Goal: Task Accomplishment & Management: Use online tool/utility

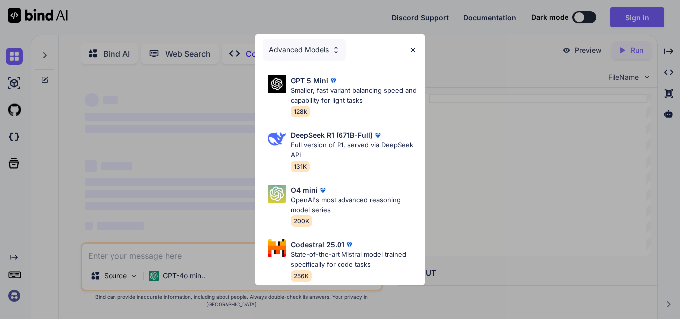
click at [467, 133] on div "Advanced Models GPT 5 Mini Smaller, fast variant balancing speed and capability…" at bounding box center [340, 159] width 680 height 319
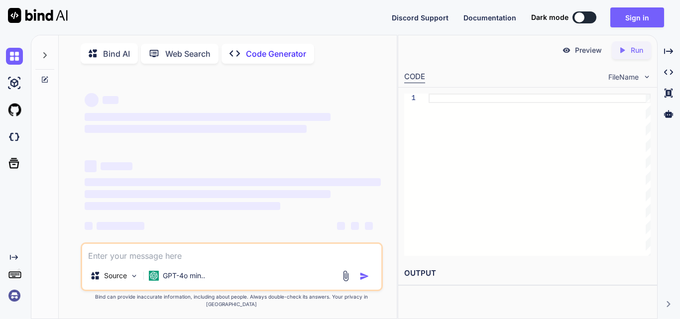
scroll to position [4, 0]
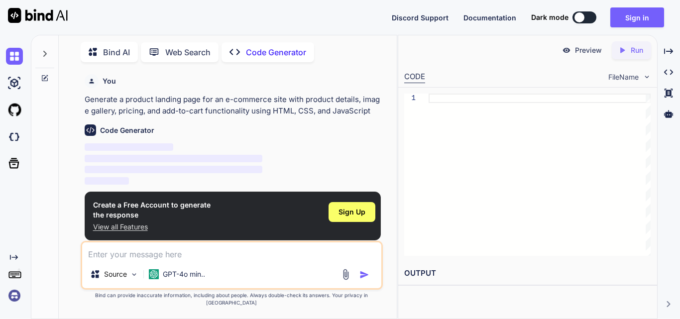
click at [179, 252] on textarea at bounding box center [231, 251] width 299 height 18
click at [180, 279] on p "GPT-4o min.." at bounding box center [184, 274] width 42 height 10
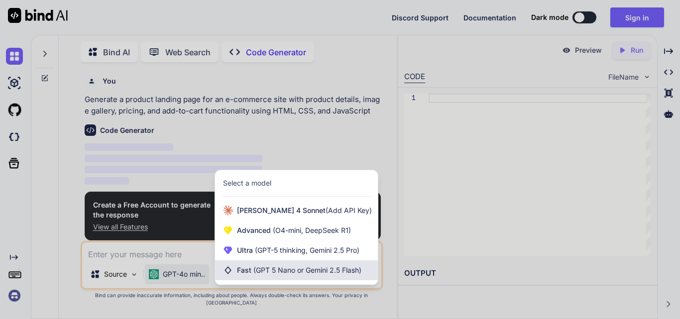
click at [244, 275] on span "Fast (GPT 5 Nano or Gemini 2.5 Flash)" at bounding box center [299, 270] width 124 height 10
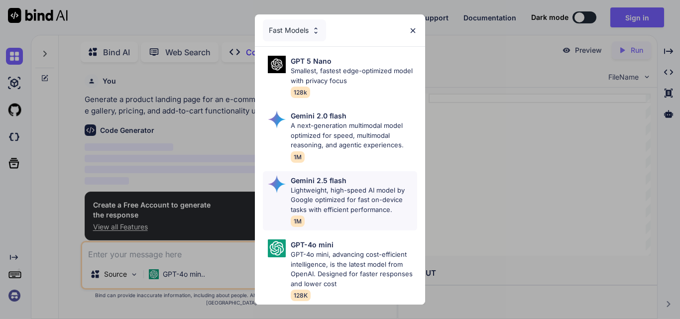
click at [309, 200] on p "Lightweight, high-speed AI model by Google optimized for fast on-device tasks w…" at bounding box center [354, 200] width 126 height 29
type textarea "x"
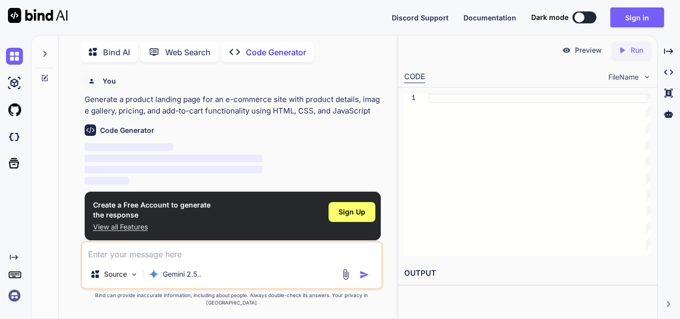
click at [197, 260] on textarea at bounding box center [231, 251] width 299 height 18
paste textarea "L ipsu dol si ametcons a elitsedd eiusmodtem-incid utlabore etd ma Aliqua Enima…"
type textarea "L ipsu dol si ametcons a elitsedd eiusmodtem-incid utlabore etd ma Aliqua Enima…"
type textarea "x"
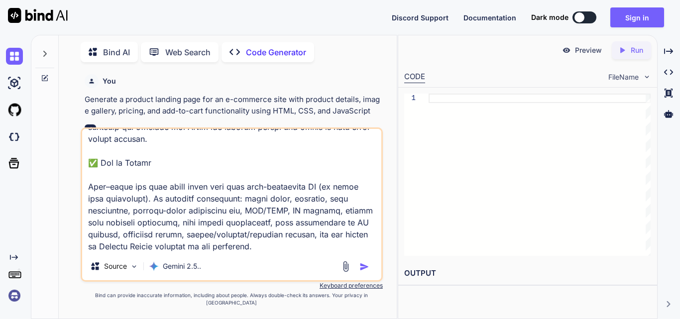
scroll to position [4277, 0]
drag, startPoint x: 92, startPoint y: 166, endPoint x: 258, endPoint y: 270, distance: 196.5
click at [258, 270] on div "Source Gemini 2.5.." at bounding box center [232, 204] width 302 height 154
type textarea "L ipsu dol si ametcons a elitsedd eiusmodtem-incid utlabore etd ma Aliqua Enima…"
type textarea "x"
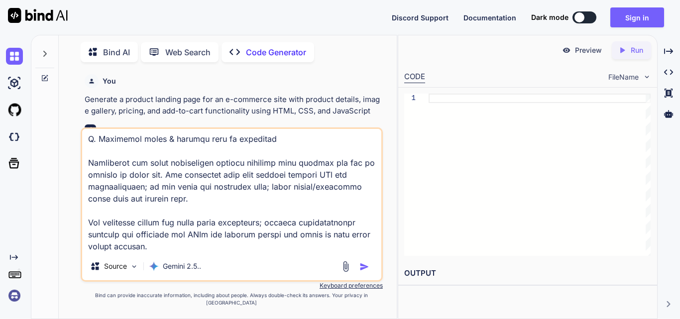
scroll to position [4193, 0]
click at [364, 272] on img "button" at bounding box center [364, 267] width 10 height 10
click at [363, 272] on img "button" at bounding box center [364, 267] width 10 height 10
click at [364, 272] on img "button" at bounding box center [364, 267] width 10 height 10
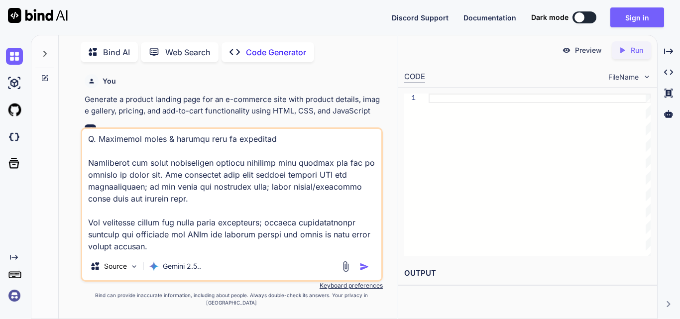
click at [364, 272] on img "button" at bounding box center [364, 267] width 10 height 10
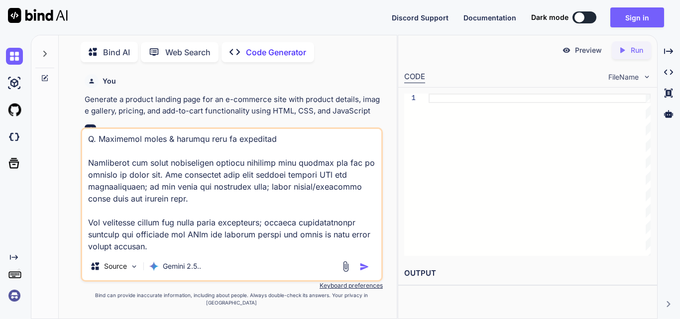
click at [364, 272] on img "button" at bounding box center [364, 267] width 10 height 10
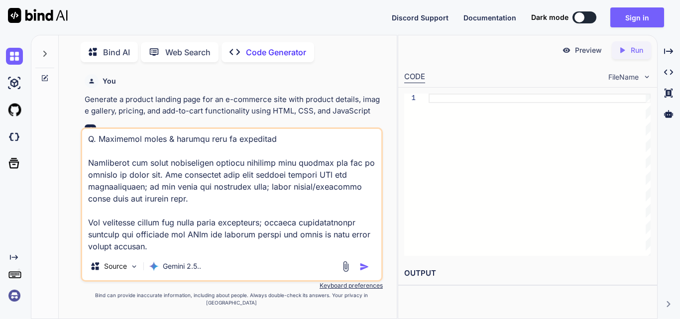
click at [364, 272] on img "button" at bounding box center [364, 267] width 10 height 10
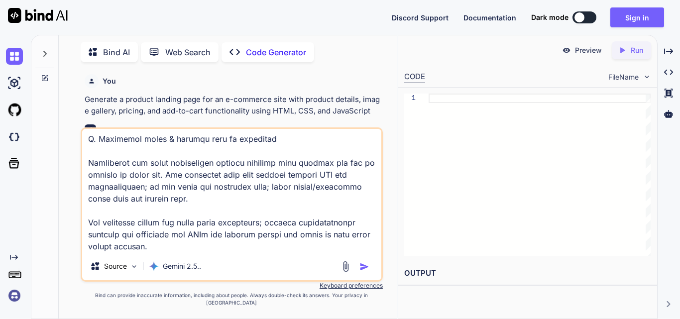
click at [282, 234] on textarea at bounding box center [231, 190] width 299 height 123
type textarea "L ipsu dol si ametcons a elitsedd eiusmodtem-incid utlabore etd ma Aliqua Enima…"
type textarea "x"
type textarea "L ipsu dol si ametcons a elitsedd eiusmodtem-incid utlabore etd ma Aliqua Enima…"
click at [133, 271] on img at bounding box center [134, 266] width 8 height 8
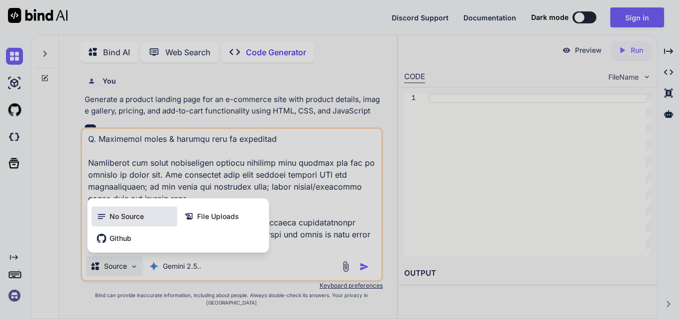
click at [138, 221] on span "No Source" at bounding box center [126, 216] width 34 height 10
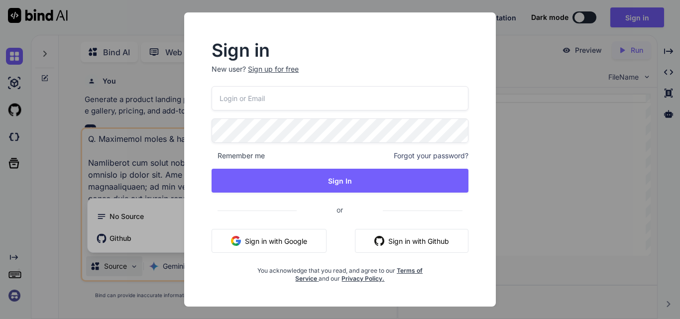
click at [156, 8] on div "Sign in New user? Sign up for free Remember me Forgot your password? Sign In or…" at bounding box center [340, 159] width 680 height 319
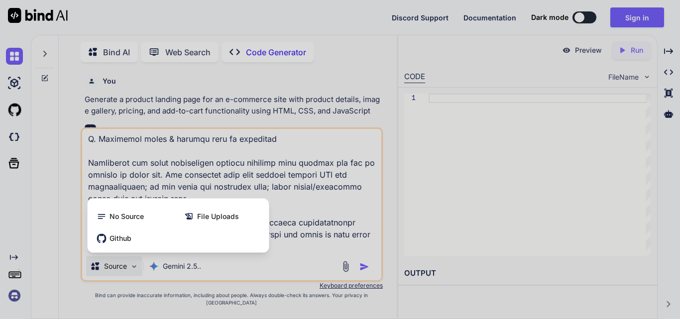
click at [361, 272] on div at bounding box center [340, 159] width 680 height 319
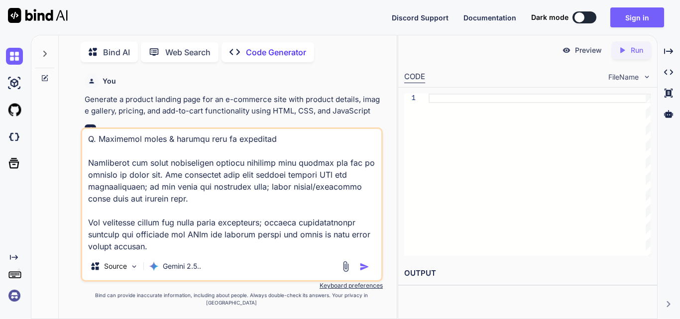
click at [362, 272] on img "button" at bounding box center [364, 267] width 10 height 10
click at [198, 46] on p "Web Search" at bounding box center [187, 52] width 45 height 12
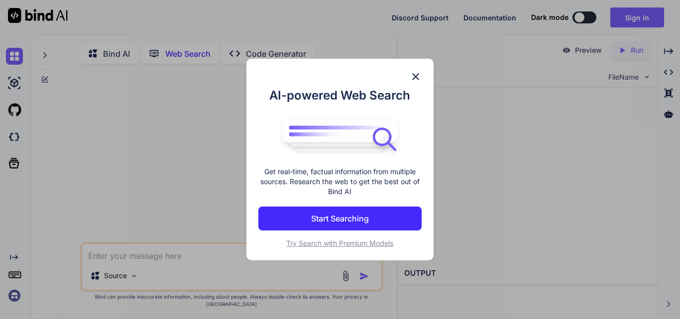
scroll to position [4, 0]
click at [416, 75] on img at bounding box center [415, 77] width 12 height 12
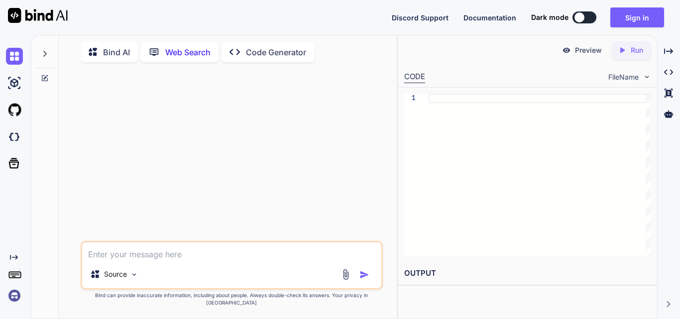
click at [166, 260] on textarea at bounding box center [231, 251] width 299 height 18
paste textarea "L ipsu dol si ametcons a elitsedd eiusmodtem-incid utlabore etd ma Aliqua Enima…"
type textarea "x"
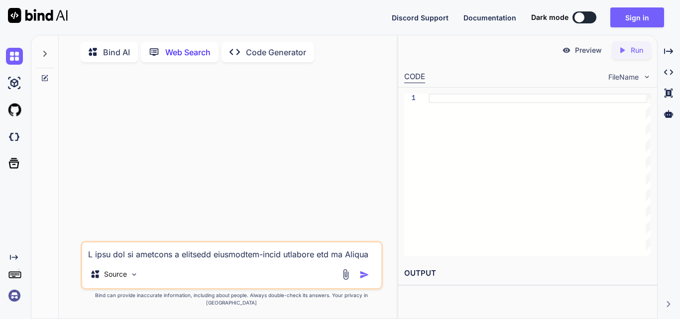
scroll to position [4276, 0]
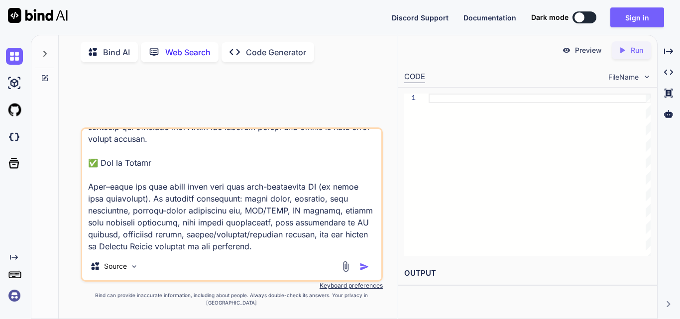
type textarea "L ipsu dol si ametcons a elitsedd eiusmodtem-incid utlabore etd ma Aliqua Enima…"
click at [363, 272] on img "button" at bounding box center [364, 267] width 10 height 10
type textarea "x"
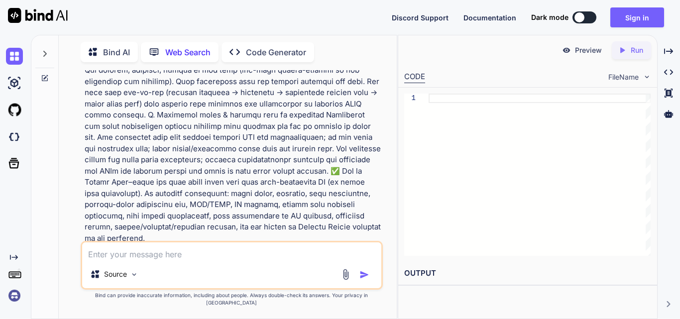
scroll to position [1958, 0]
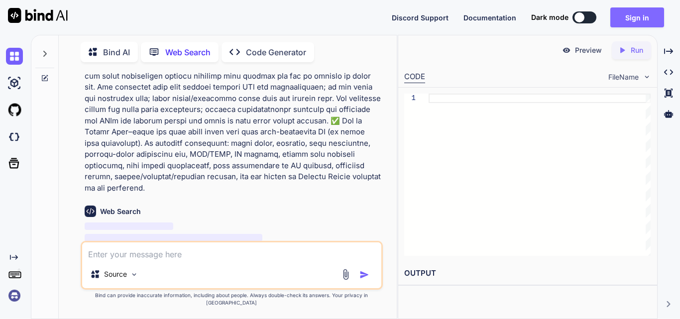
click at [636, 17] on button "Sign in" at bounding box center [637, 17] width 54 height 20
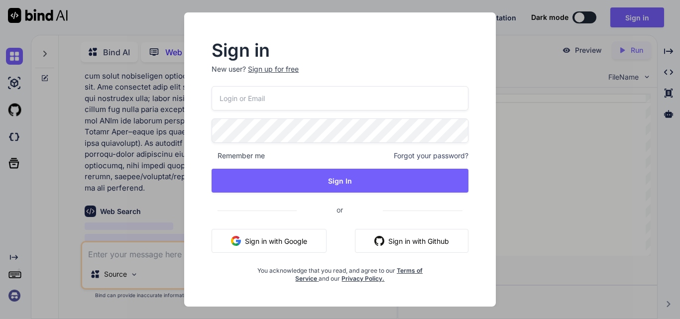
click at [309, 240] on button "Sign in with Google" at bounding box center [268, 241] width 115 height 24
click at [159, 227] on div "Sign in New user? Sign up for free Remember me Forgot your password? Sign In or…" at bounding box center [340, 159] width 680 height 319
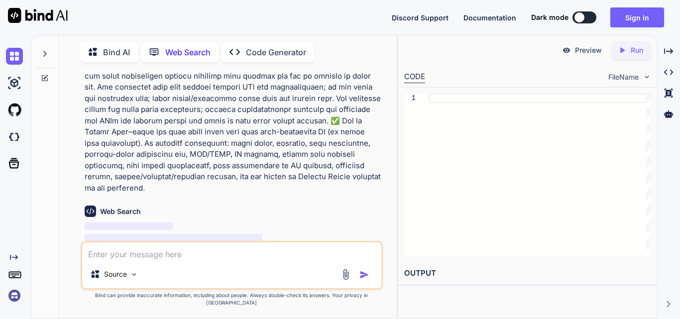
click at [186, 260] on textarea at bounding box center [231, 251] width 299 height 18
paste textarea "L ipsu dol si ametcons a elitsedd eiusmodtem-incid utlabore etd ma Aliqua Enima…"
type textarea "L ipsu dol si ametcons a elitsedd eiusmodtem-incid utlabore etd ma Aliqua Enima…"
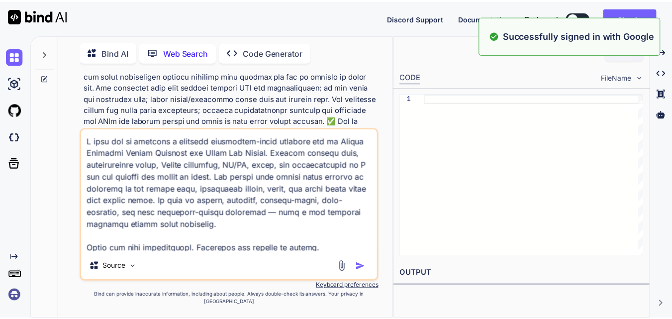
scroll to position [4276, 0]
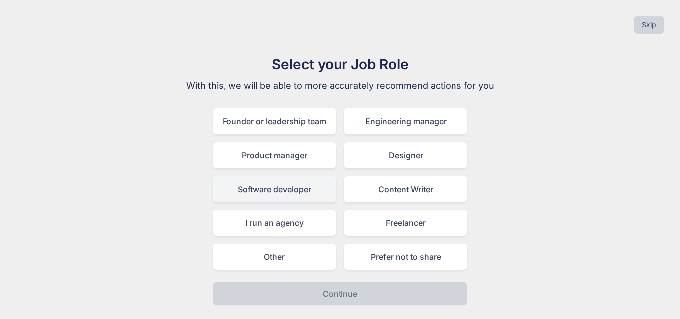
click at [267, 193] on div "Software developer" at bounding box center [273, 189] width 123 height 26
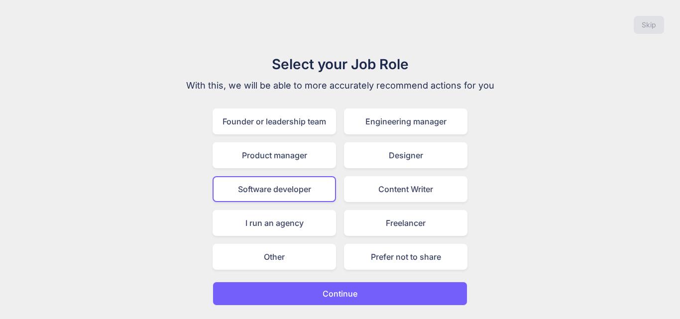
click at [365, 297] on button "Continue" at bounding box center [339, 294] width 255 height 24
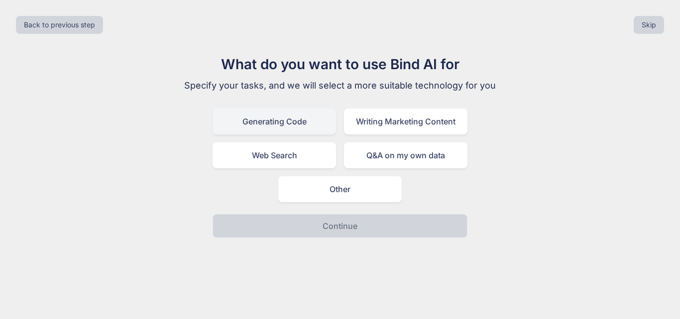
click at [292, 119] on div "Generating Code" at bounding box center [273, 121] width 123 height 26
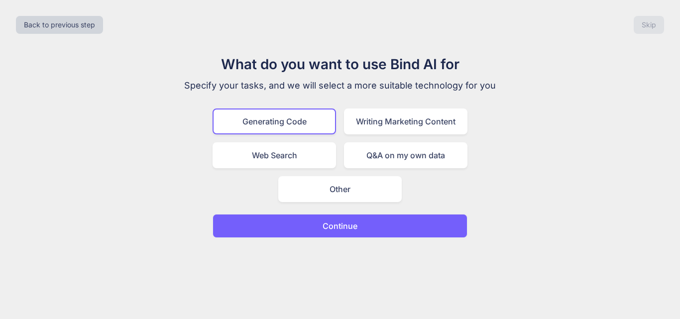
click at [311, 227] on button "Continue" at bounding box center [339, 226] width 255 height 24
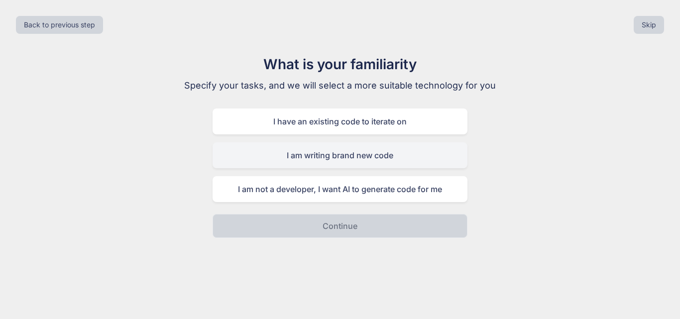
click at [303, 158] on div "I am writing brand new code" at bounding box center [339, 155] width 255 height 26
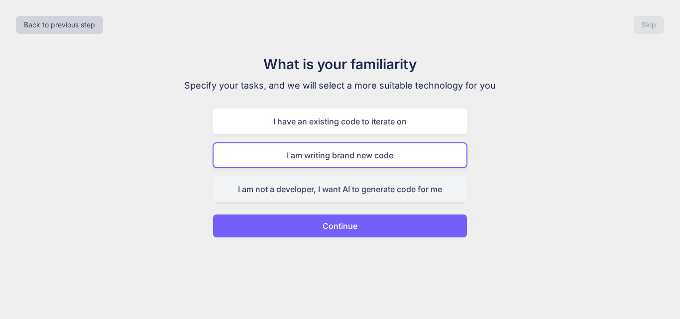
click at [307, 186] on div "I am not a developer, I want AI to generate code for me" at bounding box center [339, 189] width 255 height 26
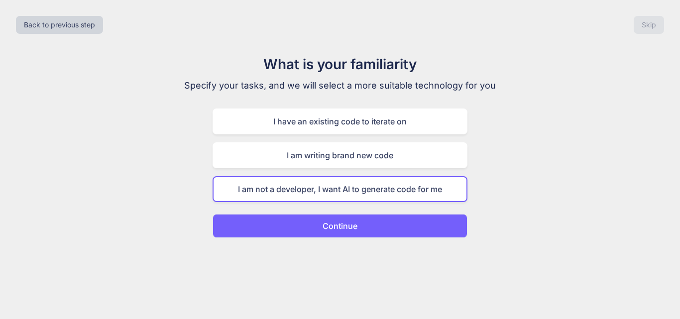
click at [309, 217] on button "Continue" at bounding box center [339, 226] width 255 height 24
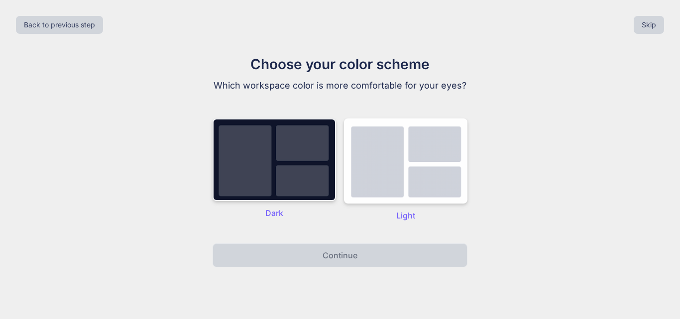
click at [306, 162] on img at bounding box center [273, 159] width 123 height 83
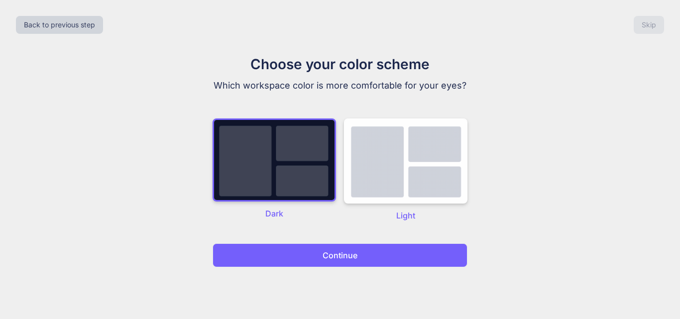
click at [332, 261] on p "Continue" at bounding box center [339, 255] width 35 height 12
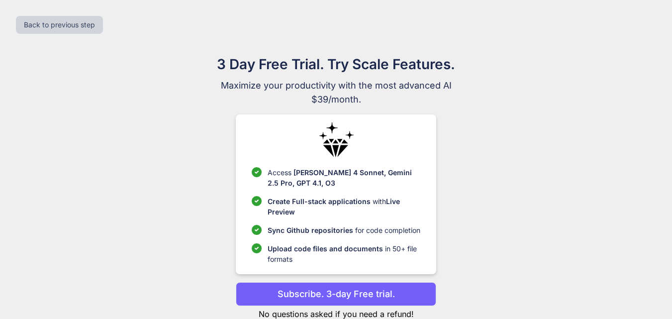
click at [314, 295] on p "Subscribe. 3-day Free trial." at bounding box center [336, 293] width 117 height 13
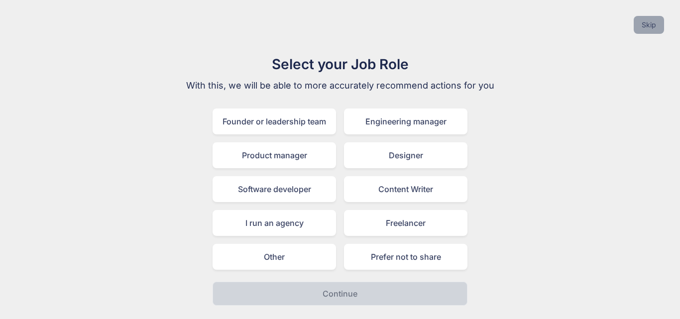
click at [647, 22] on button "Skip" at bounding box center [648, 25] width 30 height 18
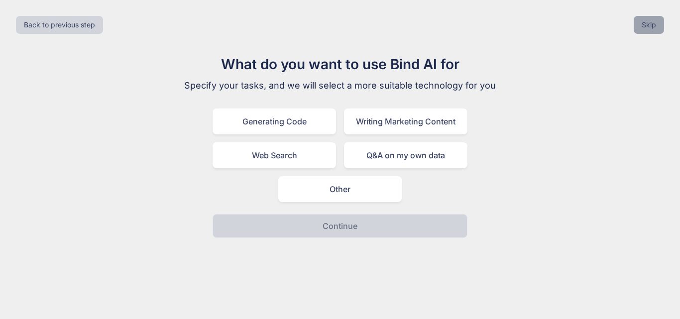
click at [647, 22] on button "Skip" at bounding box center [648, 25] width 30 height 18
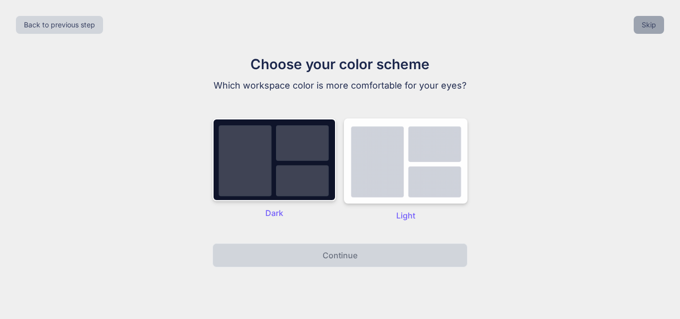
click at [647, 22] on button "Skip" at bounding box center [648, 25] width 30 height 18
